Goal: Information Seeking & Learning: Learn about a topic

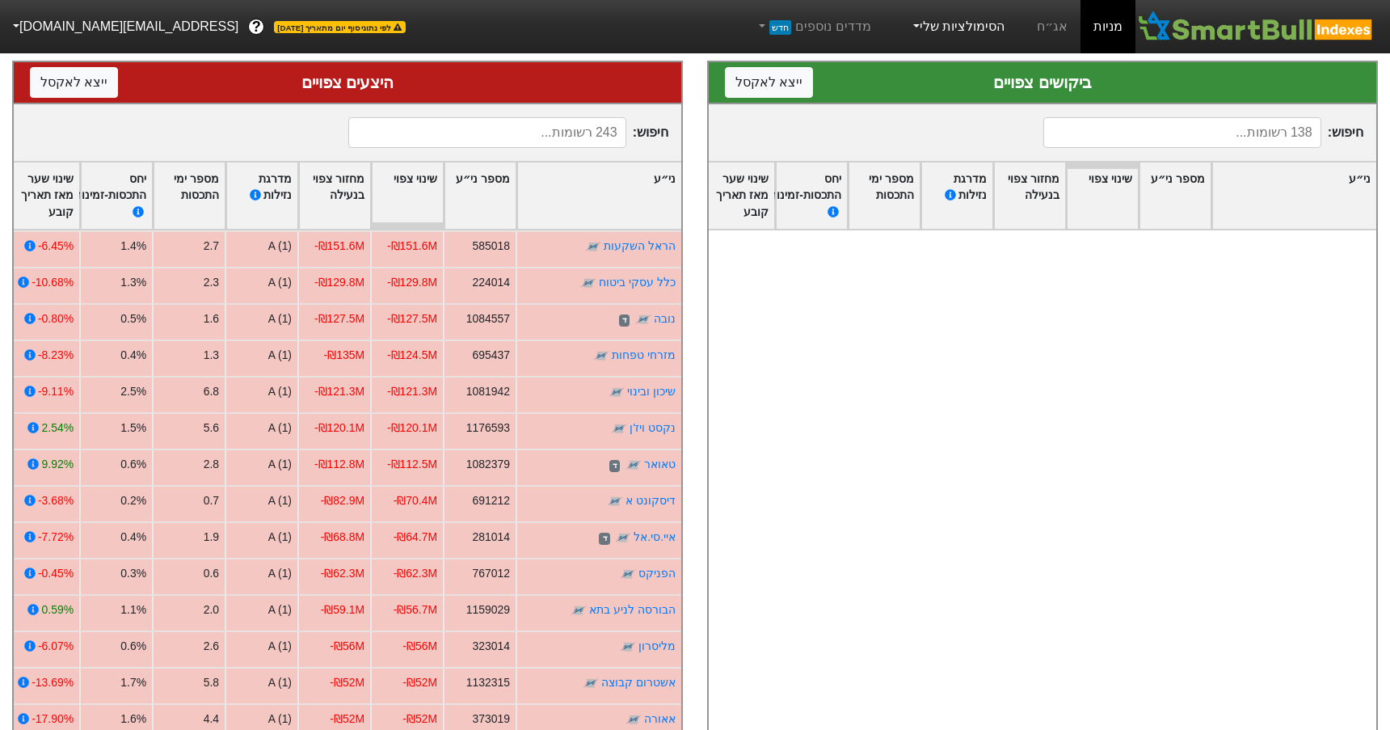
scroll to position [1455, 0]
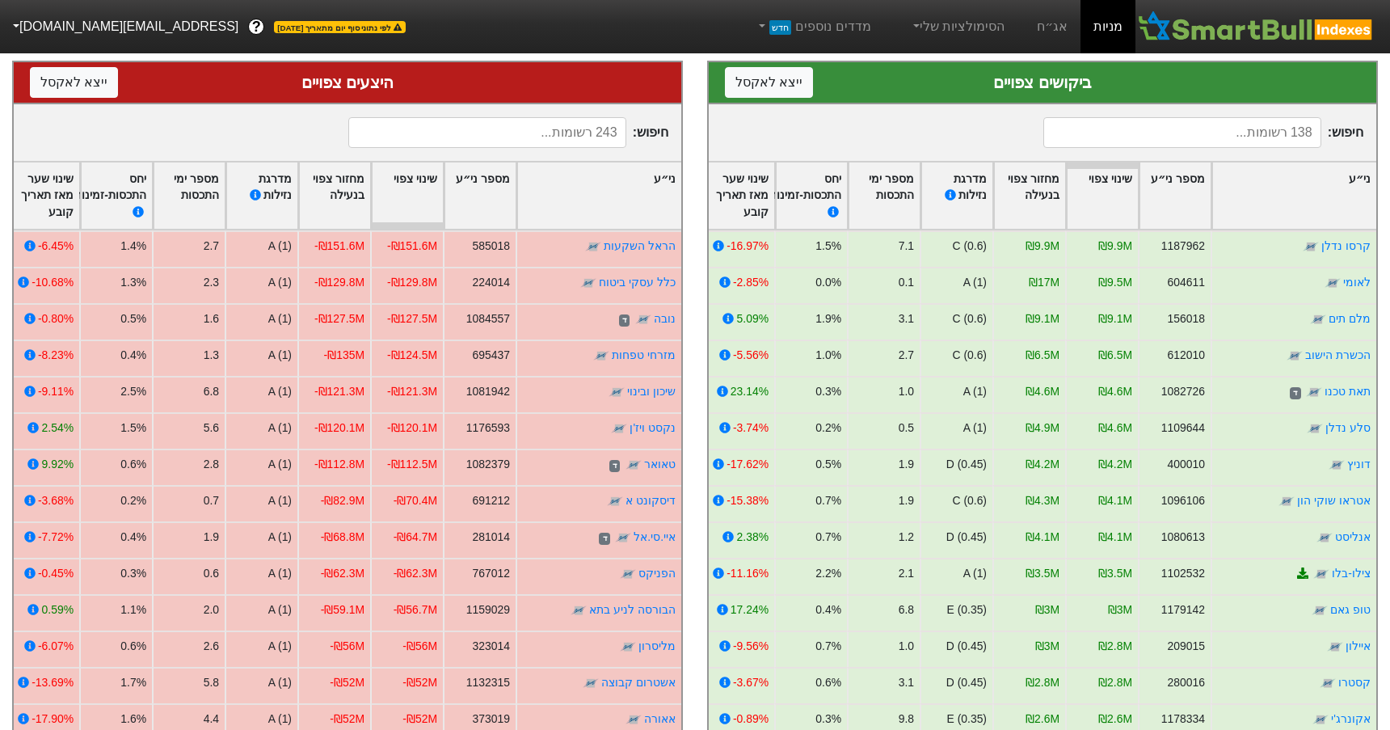
click at [1111, 29] on link "מניות" at bounding box center [1108, 26] width 55 height 53
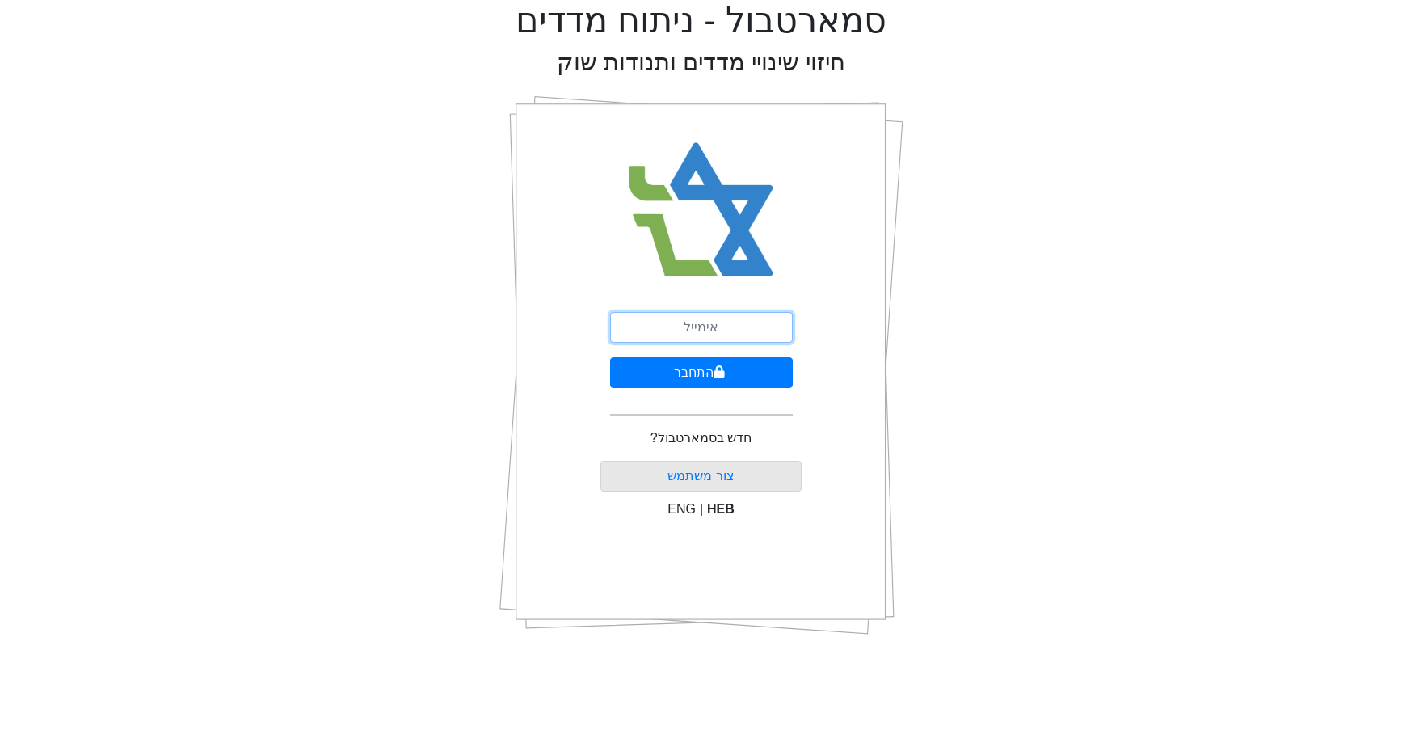
click at [740, 315] on input "email" at bounding box center [701, 327] width 183 height 31
type input "[EMAIL_ADDRESS][DOMAIN_NAME]"
click at [723, 377] on icon "submit" at bounding box center [719, 371] width 11 height 13
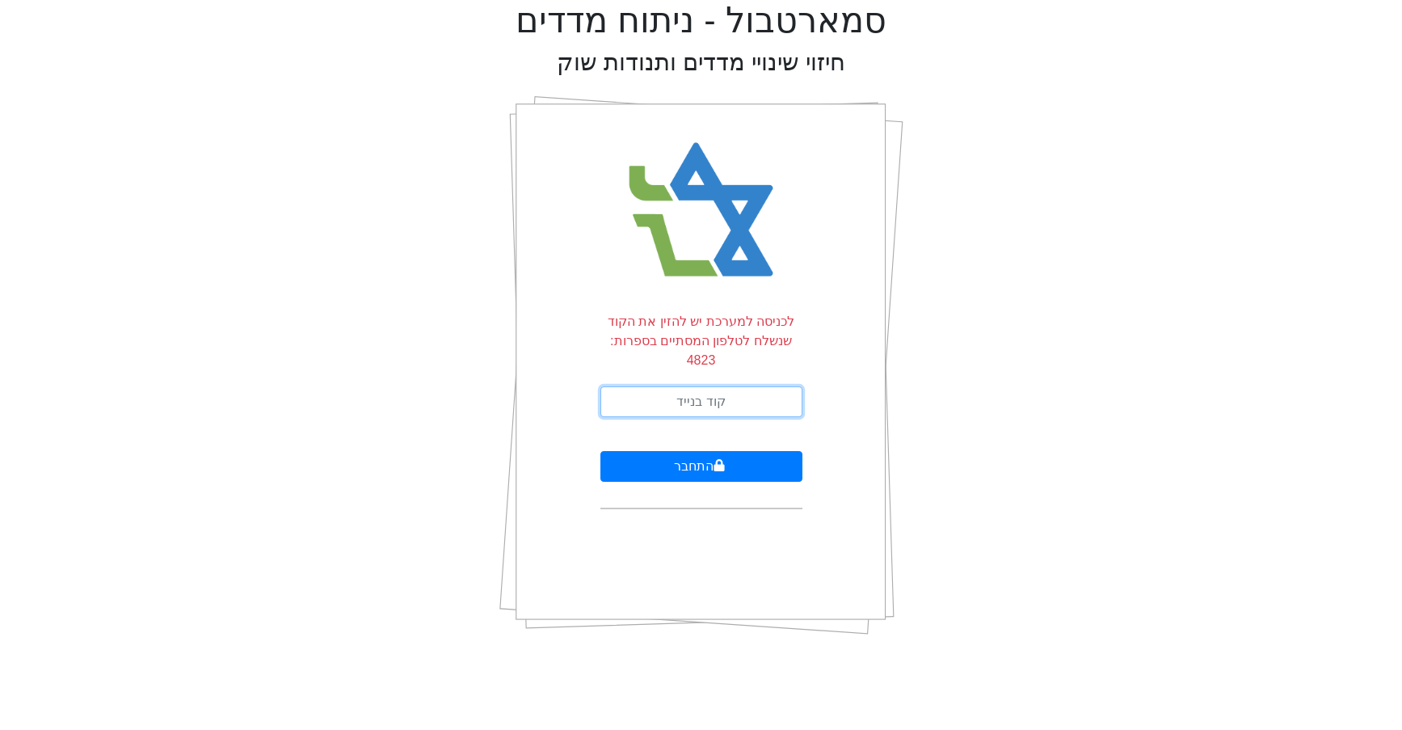
click at [724, 386] on input "text" at bounding box center [702, 401] width 202 height 31
type input "873092"
click at [601, 451] on button "התחבר" at bounding box center [702, 466] width 202 height 31
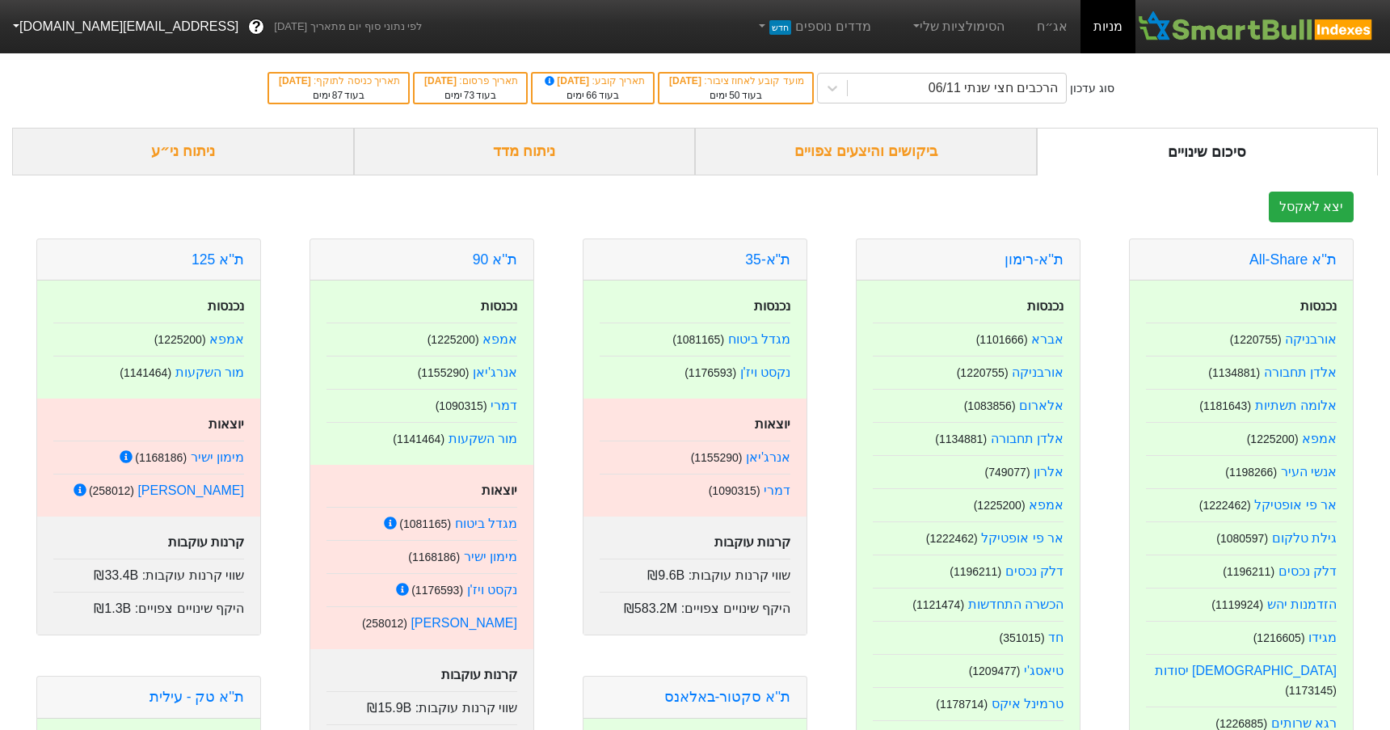
drag, startPoint x: 896, startPoint y: 147, endPoint x: 894, endPoint y: 163, distance: 16.2
click at [896, 148] on div "ביקושים והיצעים צפויים" at bounding box center [866, 152] width 342 height 48
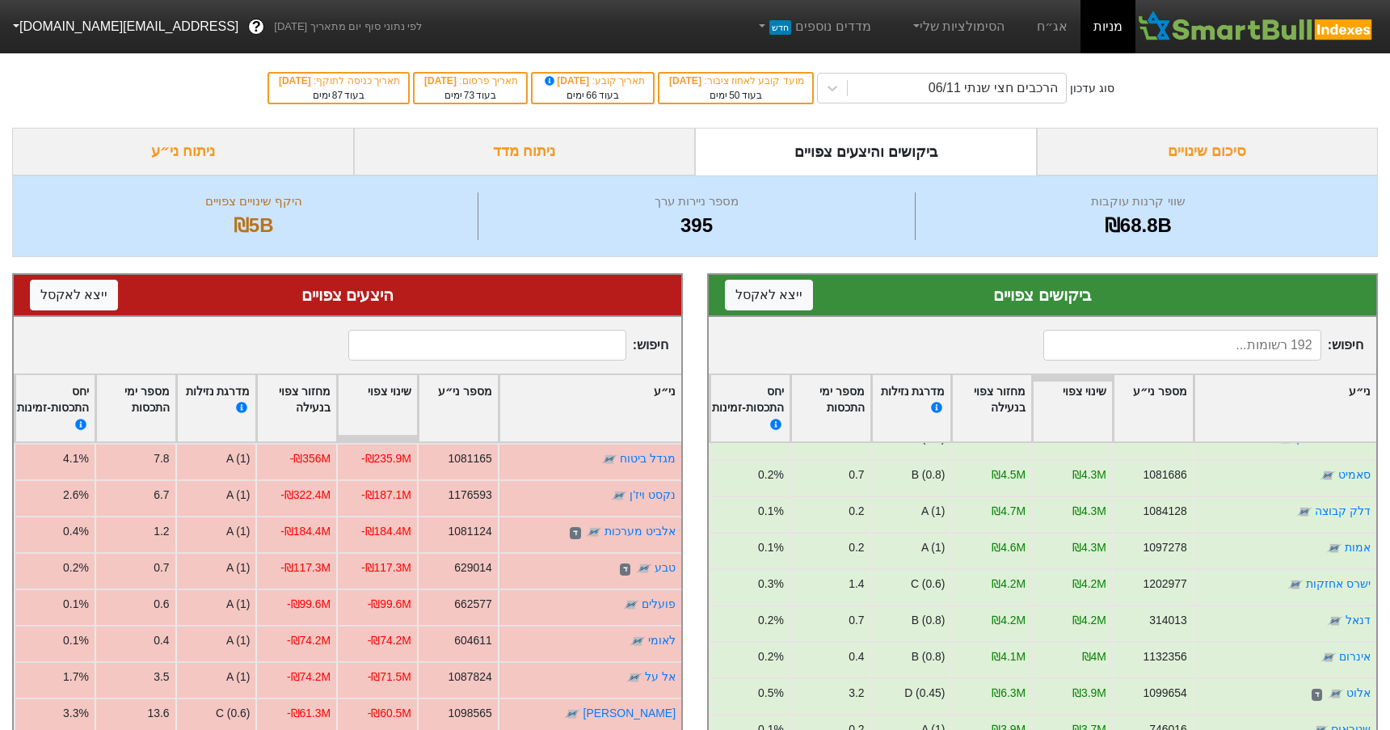
click at [506, 349] on input at bounding box center [487, 345] width 278 height 31
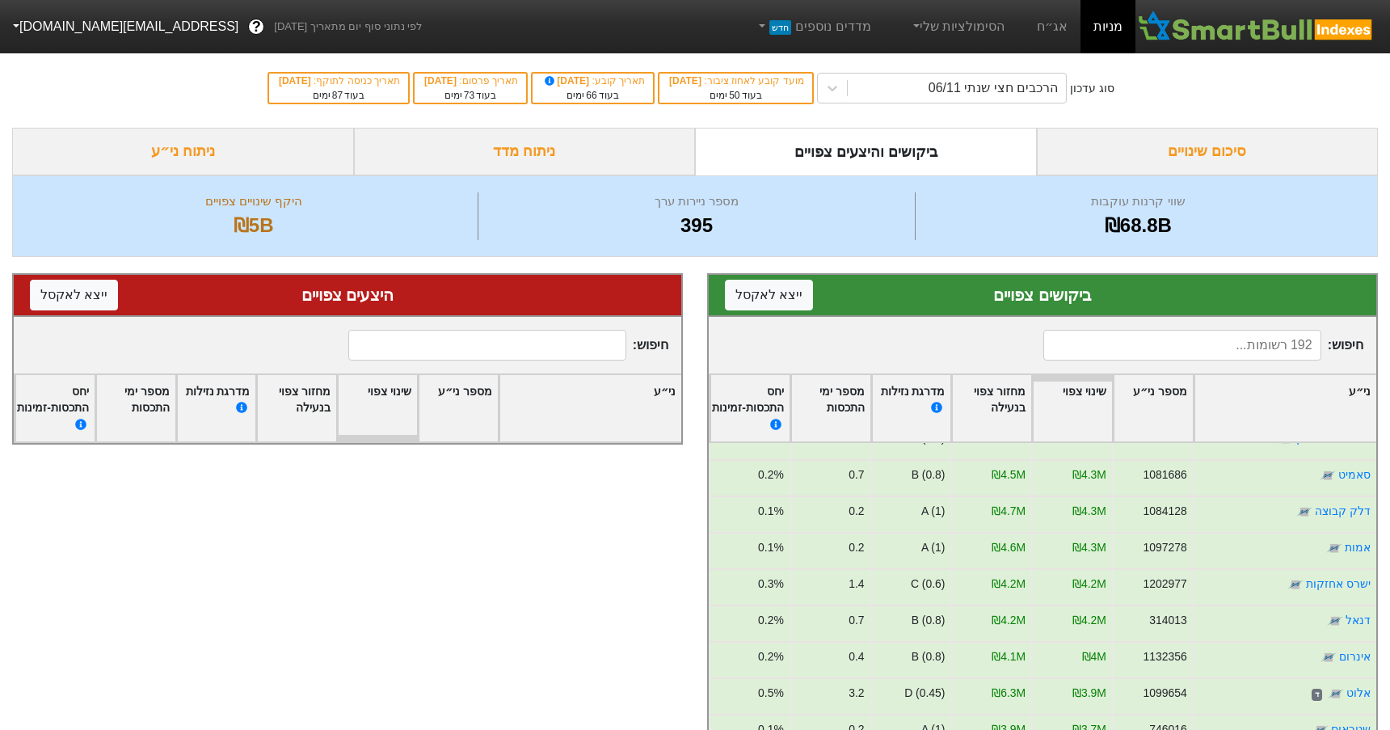
click at [578, 331] on input at bounding box center [487, 345] width 278 height 31
click at [577, 339] on input at bounding box center [487, 345] width 278 height 31
type input "h"
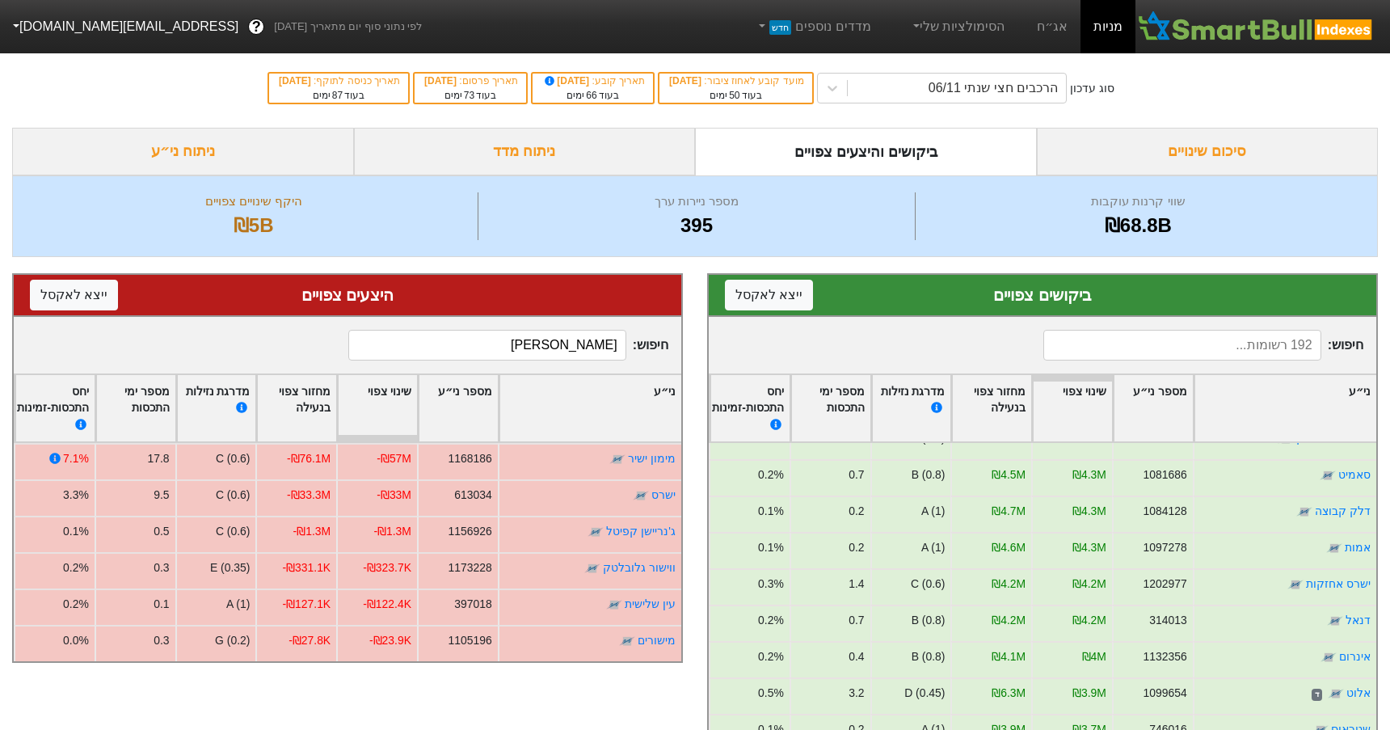
type input "[PERSON_NAME]"
click at [1141, 342] on input at bounding box center [1182, 345] width 278 height 31
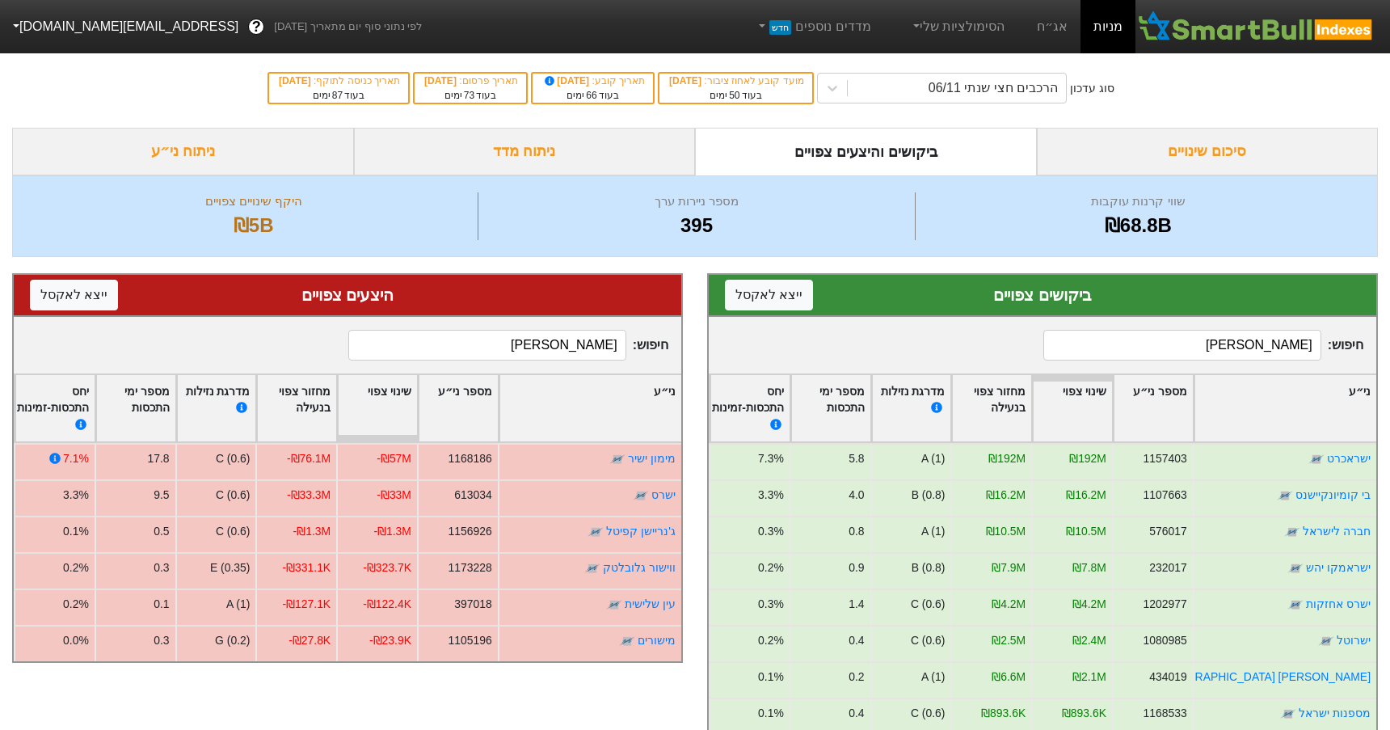
type input "[PERSON_NAME]"
click at [487, 353] on input "[PERSON_NAME]" at bounding box center [487, 345] width 278 height 31
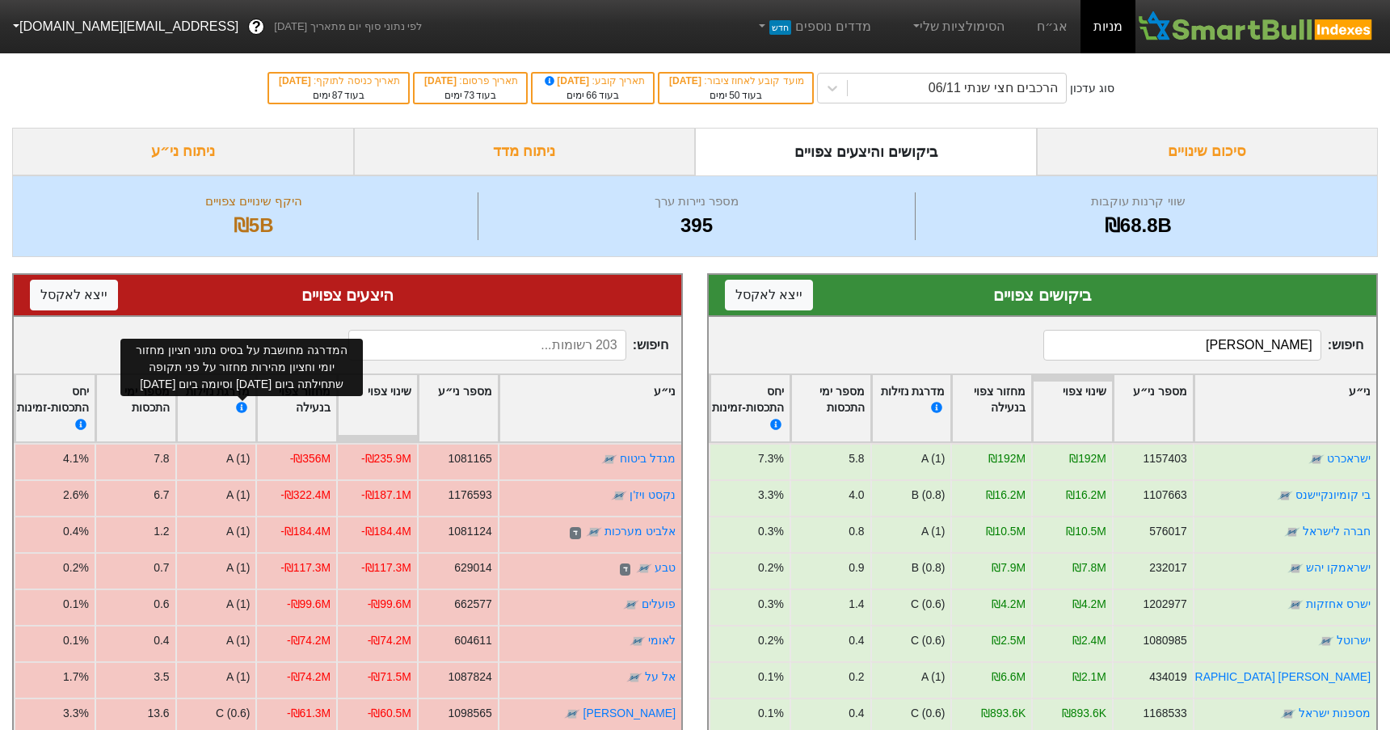
click at [224, 344] on div "המדרגה מחושבת על בסיס נתוני חציון מחזור יומי וחציון מהירות מחזור על פני תקופה ש…" at bounding box center [242, 367] width 230 height 51
